Goal: Task Accomplishment & Management: Complete application form

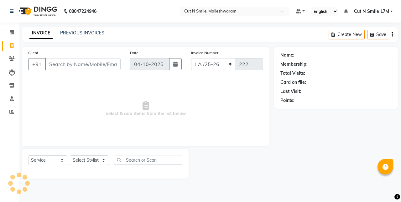
select select "7223"
select select "service"
click at [93, 65] on input "Client" at bounding box center [82, 64] width 75 height 12
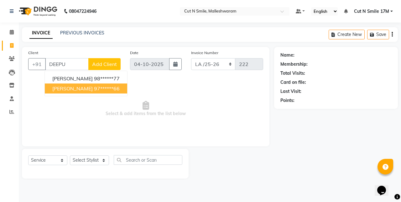
click at [96, 88] on button "[PERSON_NAME] 97******66" at bounding box center [86, 89] width 82 height 10
type input "97******66"
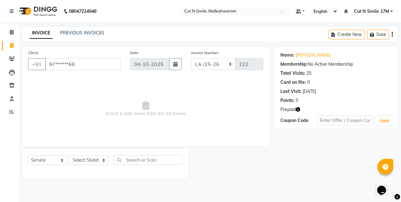
click at [297, 110] on icon "button" at bounding box center [297, 109] width 4 height 4
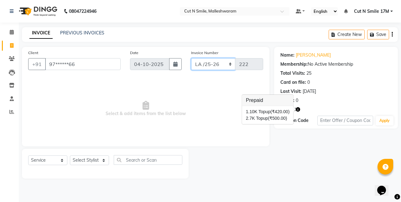
click at [207, 59] on select "NW/25-26 SW/2025-26 NA/2025-26 VN/25-26 LA /25-26" at bounding box center [213, 64] width 44 height 12
select select "7225"
click at [191, 58] on select "NW/25-26 SW/2025-26 NA/2025-26 VN/25-26 LA /25-26" at bounding box center [213, 64] width 44 height 12
type input "1588"
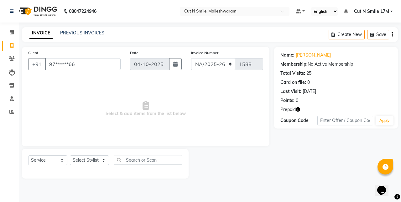
click at [198, 134] on span "Select & add items from the list below" at bounding box center [145, 109] width 235 height 63
click at [89, 35] on link "PREVIOUS INVOICES" at bounding box center [82, 33] width 44 height 6
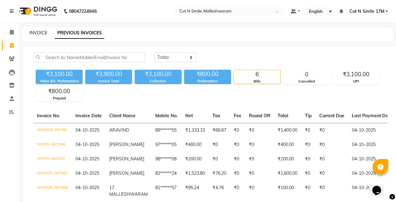
click at [36, 32] on link "INVOICE" at bounding box center [38, 33] width 18 height 6
select select "service"
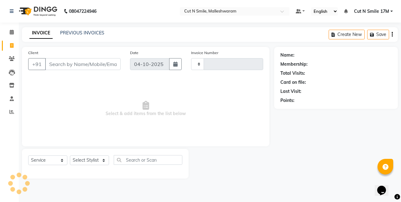
type input "223"
click at [203, 65] on select "NW/25-26 SW/2025-26 NA/2025-26 VN/25-26 LA /25-26" at bounding box center [213, 64] width 44 height 12
select select "7225"
click at [191, 58] on select "NW/25-26 SW/2025-26 NA/2025-26 VN/25-26 LA /25-26" at bounding box center [213, 64] width 44 height 12
type input "1588"
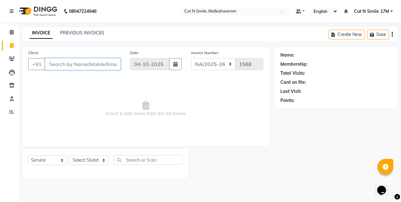
click at [103, 64] on input "Client" at bounding box center [82, 64] width 75 height 12
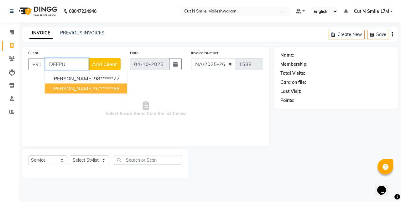
click at [94, 90] on ngb-highlight "97******66" at bounding box center [107, 88] width 26 height 6
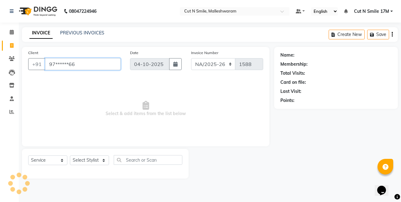
type input "97******66"
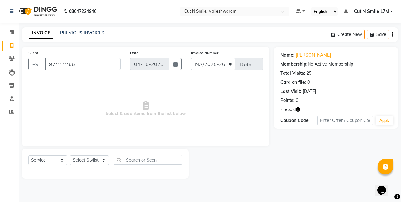
click at [298, 110] on icon "button" at bounding box center [297, 109] width 4 height 4
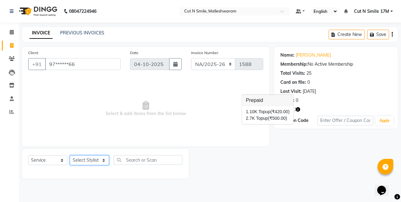
click at [93, 160] on select "Select Stylist [PERSON_NAME] 17M [PERSON_NAME] 9M Ajim 17M [PERSON_NAME] 17M [P…" at bounding box center [89, 161] width 39 height 10
select select "60630"
click at [70, 156] on select "Select Stylist [PERSON_NAME] 17M [PERSON_NAME] 9M Ajim 17M [PERSON_NAME] 17M [P…" at bounding box center [89, 161] width 39 height 10
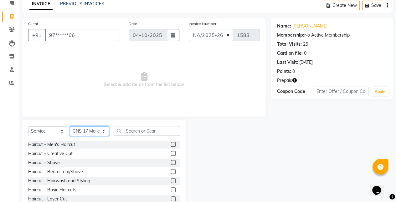
scroll to position [48, 0]
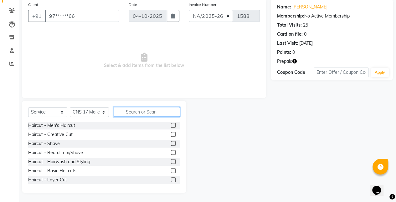
click at [136, 113] on input "text" at bounding box center [147, 112] width 66 height 10
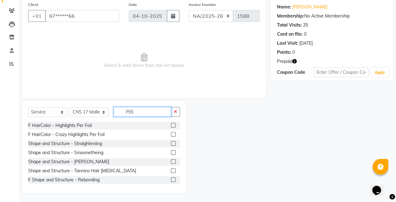
scroll to position [22, 0]
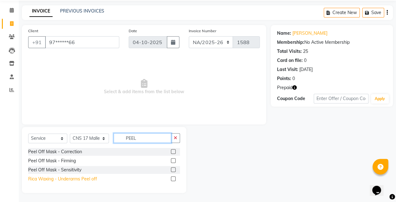
type input "PEEL"
click at [81, 179] on div "Rica Waxing - Underarms Peel off" at bounding box center [62, 179] width 69 height 7
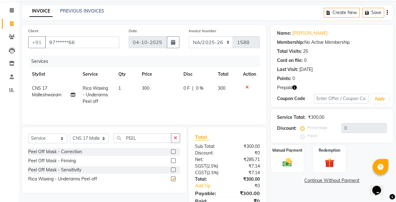
checkbox input "false"
click at [334, 157] on img at bounding box center [329, 163] width 16 height 12
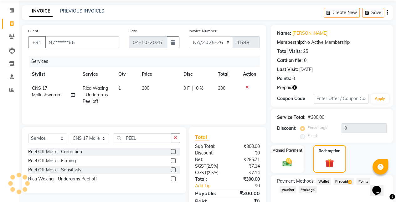
click at [341, 182] on span "Prepaid 2" at bounding box center [343, 181] width 20 height 7
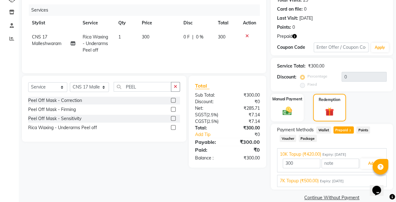
scroll to position [83, 0]
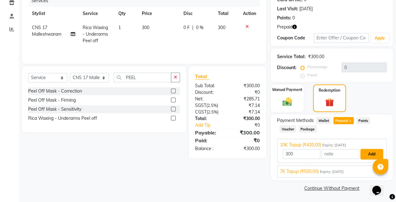
click at [366, 155] on button "Add" at bounding box center [371, 154] width 23 height 11
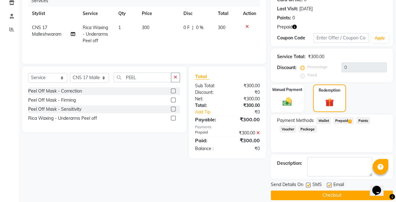
scroll to position [89, 0]
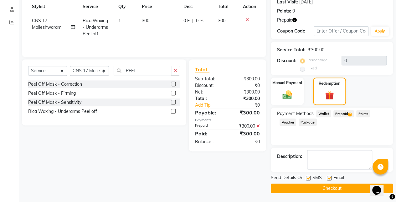
click at [340, 113] on span "Prepaid 2" at bounding box center [343, 113] width 20 height 7
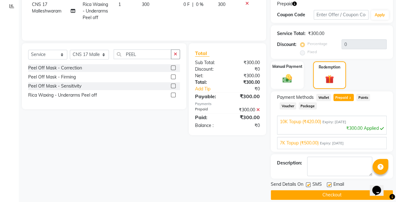
scroll to position [112, 0]
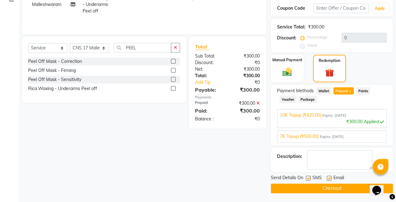
click at [332, 189] on button "Checkout" at bounding box center [332, 189] width 122 height 10
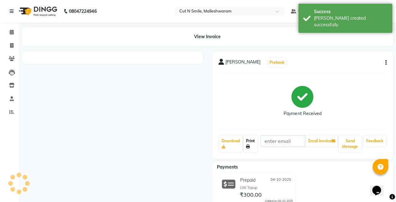
click at [251, 141] on link "Print" at bounding box center [250, 144] width 14 height 16
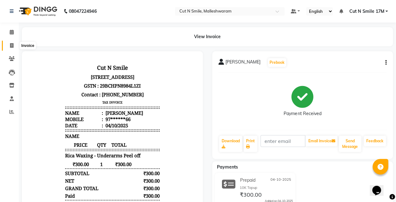
click at [11, 45] on icon at bounding box center [11, 45] width 3 height 5
select select "service"
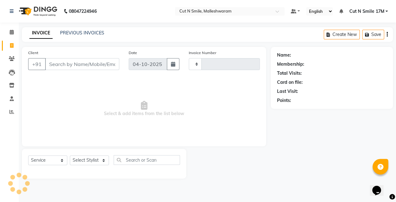
type input "223"
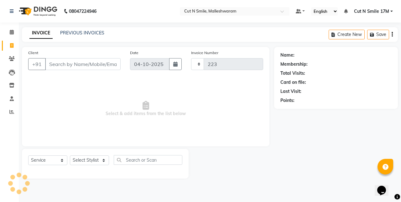
select select "7223"
click at [85, 63] on input "Client" at bounding box center [82, 64] width 75 height 12
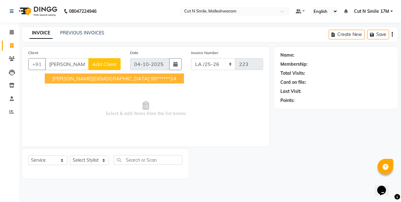
click at [151, 77] on ngb-highlight "98******24" at bounding box center [164, 78] width 26 height 6
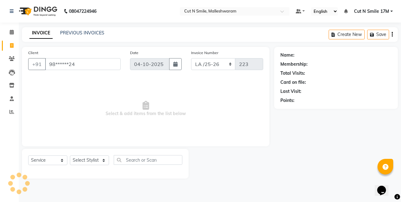
type input "98******24"
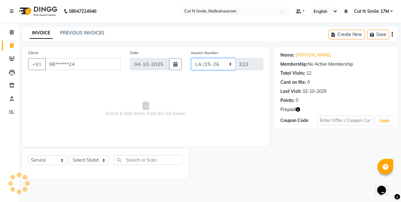
click at [201, 64] on select "NW/25-26 SW/2025-26 NA/2025-26 VN/25-26 LA /25-26" at bounding box center [213, 64] width 44 height 12
select select "7225"
click at [191, 58] on select "NW/25-26 SW/2025-26 NA/2025-26 VN/25-26 LA /25-26" at bounding box center [213, 64] width 44 height 12
type input "1589"
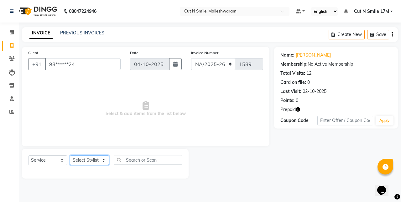
click at [96, 160] on select "Select Stylist [PERSON_NAME] 17M [PERSON_NAME] 9M Ajim 17M [PERSON_NAME] 17M [P…" at bounding box center [89, 161] width 39 height 10
select select "61384"
click at [70, 156] on select "Select Stylist [PERSON_NAME] 17M [PERSON_NAME] 9M Ajim 17M [PERSON_NAME] 17M [P…" at bounding box center [89, 161] width 39 height 10
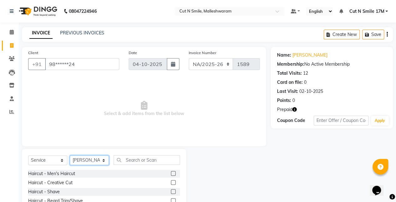
scroll to position [48, 0]
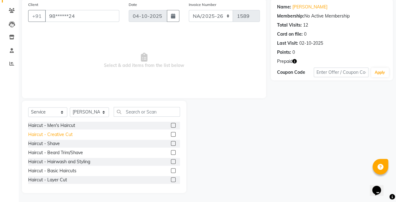
click at [63, 136] on div "Haircut - Creative Cut" at bounding box center [50, 134] width 44 height 7
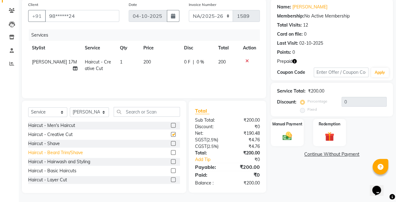
checkbox input "false"
click at [70, 151] on div "Haircut - Beard Trim/Shave" at bounding box center [55, 153] width 55 height 7
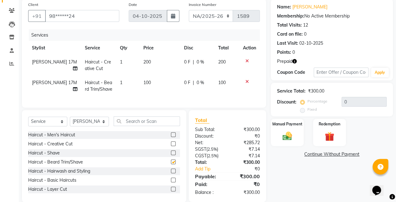
checkbox input "false"
click at [150, 64] on td "200" at bounding box center [160, 65] width 41 height 21
select select "61384"
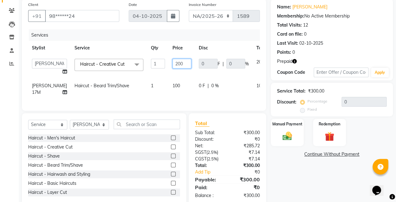
drag, startPoint x: 162, startPoint y: 66, endPoint x: 138, endPoint y: 59, distance: 24.3
click at [138, 59] on tr "[PERSON_NAME] 17M [PERSON_NAME] 9M Ajim 17M Ali 17M [PERSON_NAME] [PERSON_NAME]…" at bounding box center [159, 67] width 263 height 24
type input "300"
click at [335, 136] on img at bounding box center [329, 136] width 16 height 12
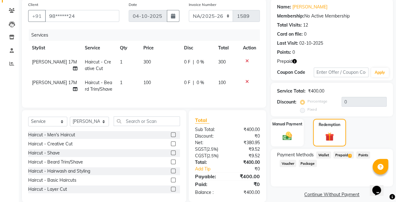
click at [340, 153] on span "Prepaid 1" at bounding box center [343, 154] width 20 height 7
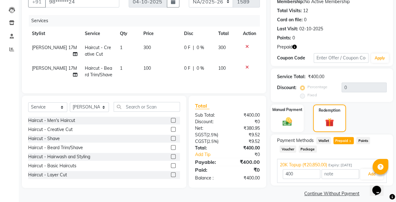
scroll to position [68, 0]
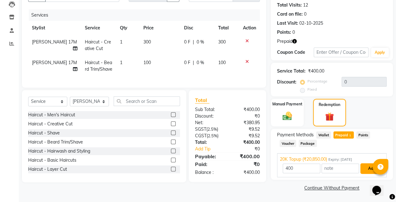
click at [367, 164] on button "Add" at bounding box center [371, 168] width 23 height 11
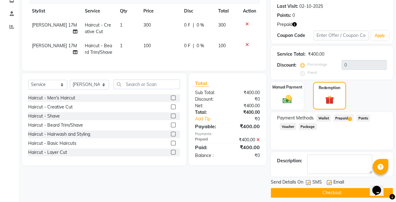
scroll to position [89, 0]
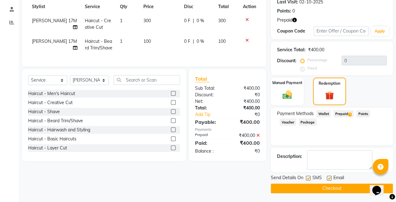
click at [331, 186] on button "Checkout" at bounding box center [332, 189] width 122 height 10
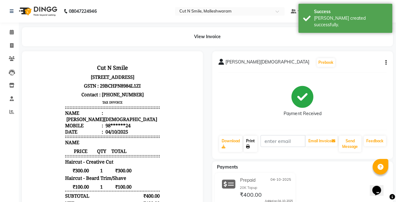
click at [245, 141] on link "Print" at bounding box center [250, 144] width 14 height 16
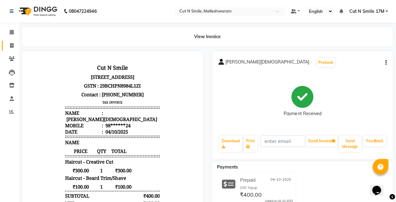
click at [17, 40] on li "Invoice" at bounding box center [9, 45] width 19 height 13
click at [12, 45] on icon at bounding box center [11, 45] width 3 height 5
select select "service"
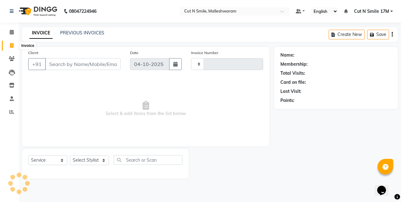
type input "223"
select select "7223"
click at [78, 26] on div "08047224946 Select Location × Cut N Smile, Malleshwaram Default Panel My Panel …" at bounding box center [200, 101] width 401 height 202
click at [81, 38] on div "INVOICE PREVIOUS INVOICES Create New Save" at bounding box center [210, 34] width 376 height 15
click at [82, 37] on div "INVOICE PREVIOUS INVOICES Create New Save" at bounding box center [210, 34] width 376 height 15
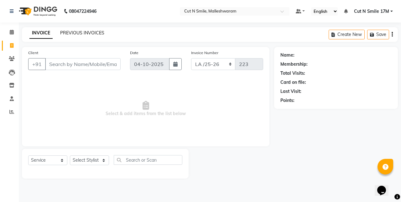
click at [82, 32] on link "PREVIOUS INVOICES" at bounding box center [82, 33] width 44 height 6
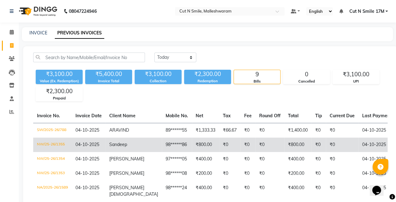
click at [131, 140] on td "Sandeep" at bounding box center [133, 145] width 56 height 14
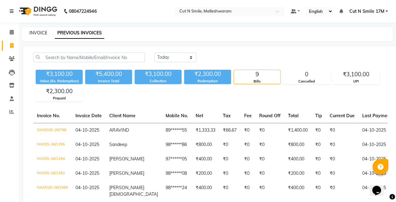
click at [40, 32] on link "INVOICE" at bounding box center [38, 33] width 18 height 6
select select "service"
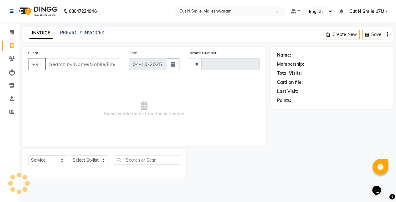
type input "223"
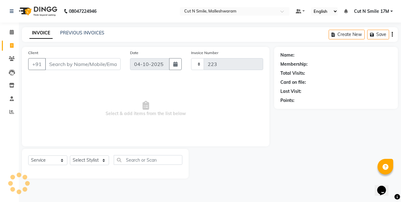
select select "7223"
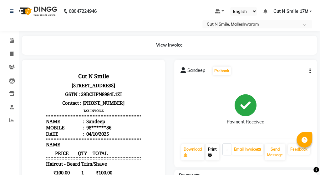
click at [217, 155] on link "Print" at bounding box center [213, 152] width 14 height 16
